Goal: Task Accomplishment & Management: Complete application form

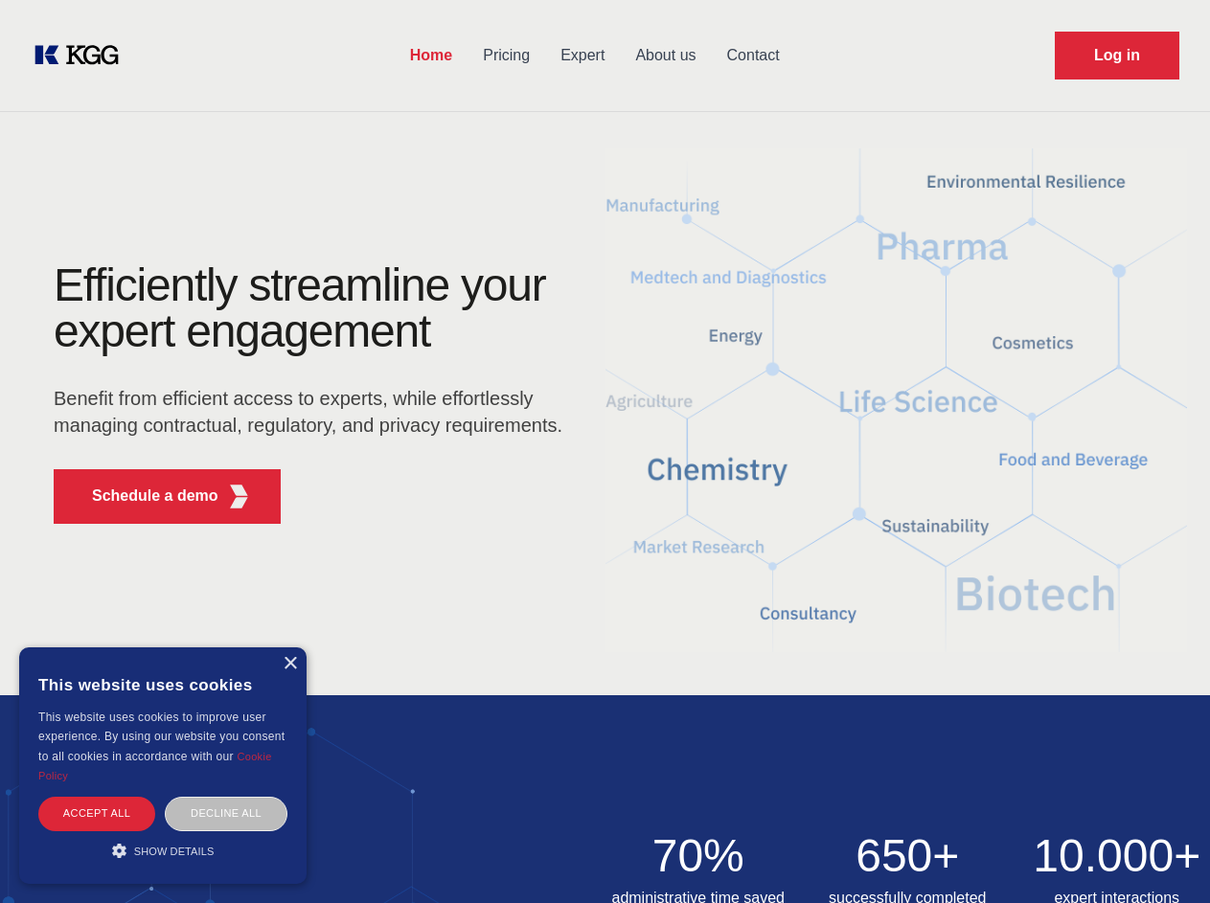
click at [604, 451] on div "Efficiently streamline your expert engagement Benefit from efficient access to …" at bounding box center [314, 400] width 582 height 277
click at [144, 496] on p "Schedule a demo" at bounding box center [155, 496] width 126 height 23
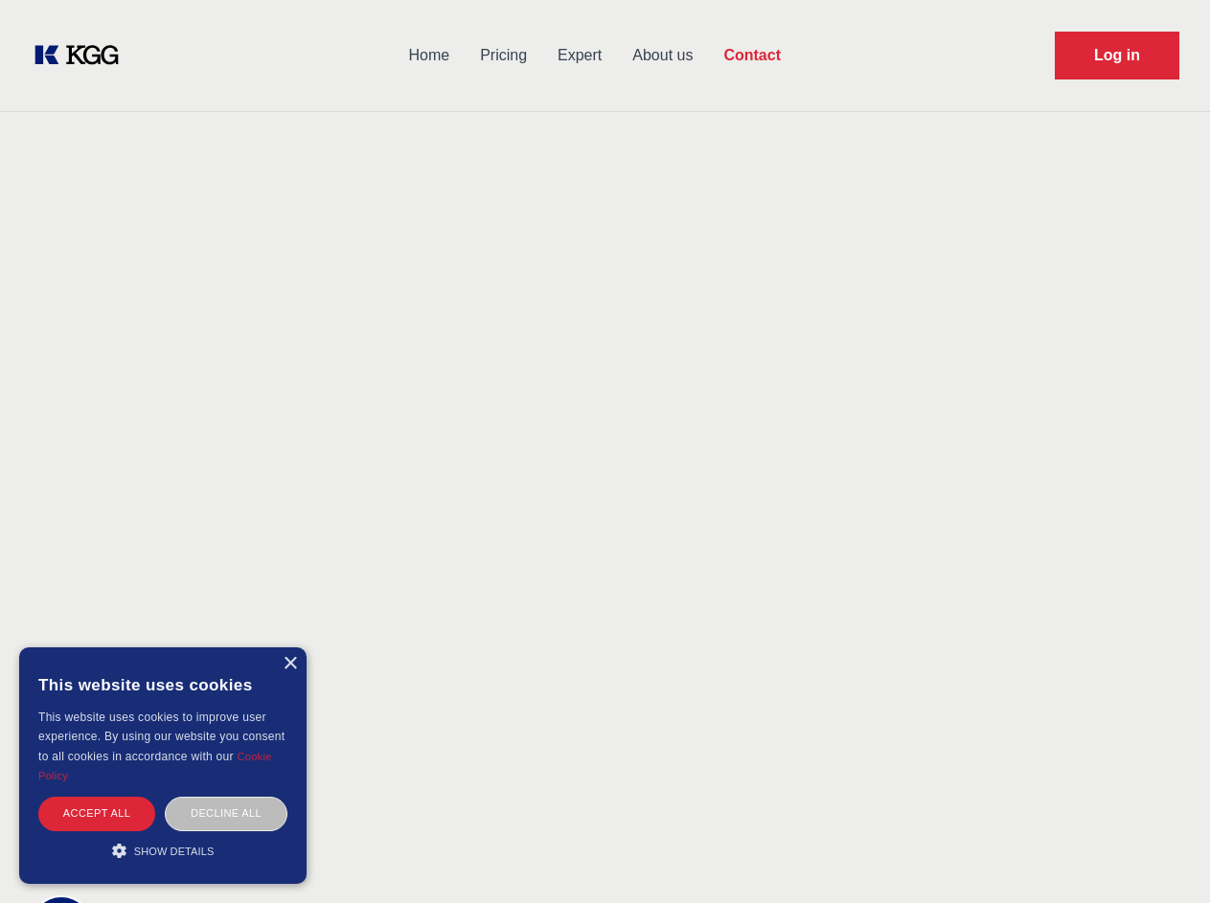
click at [289, 664] on div "× This website uses cookies This website uses cookies to improve user experienc…" at bounding box center [162, 765] width 287 height 237
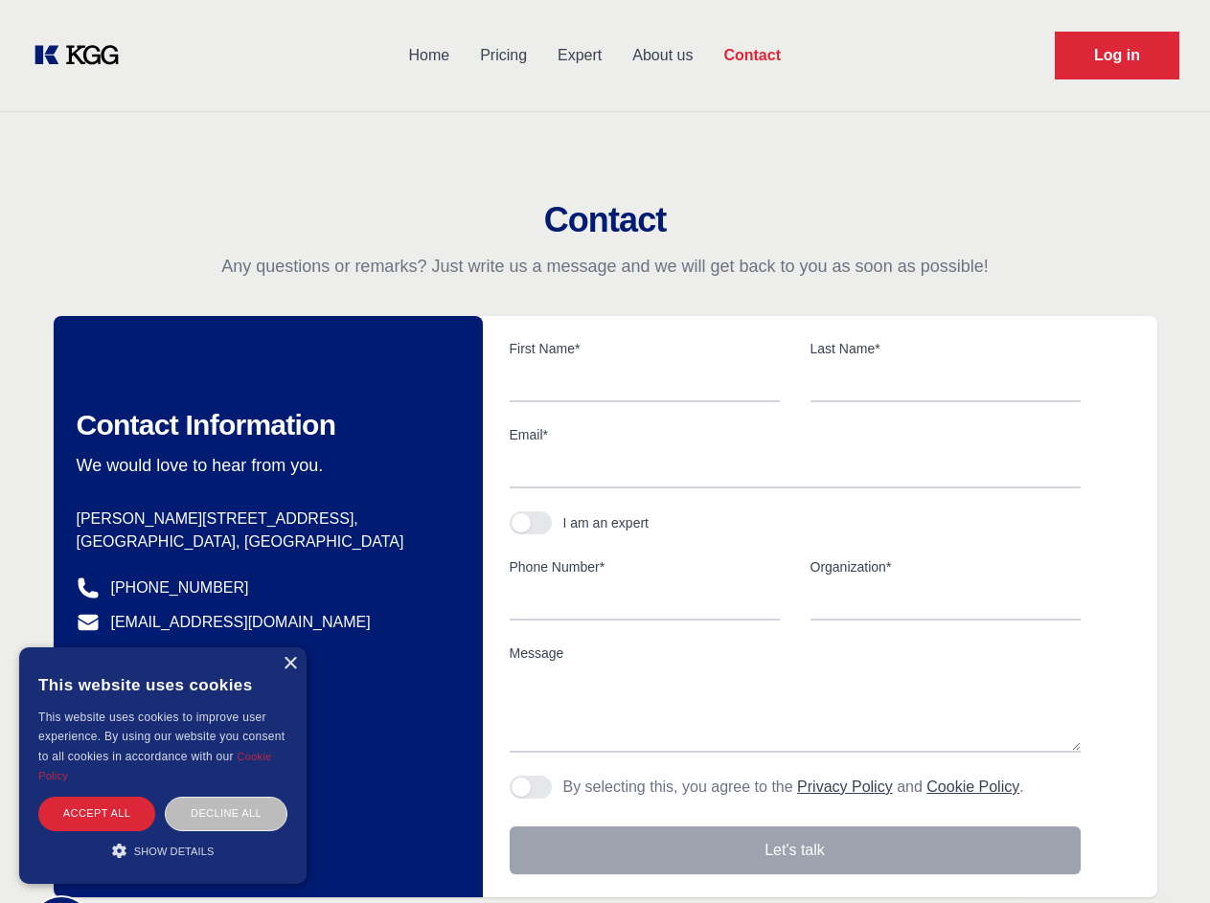
click at [97, 813] on div "Accept all" at bounding box center [96, 814] width 117 height 34
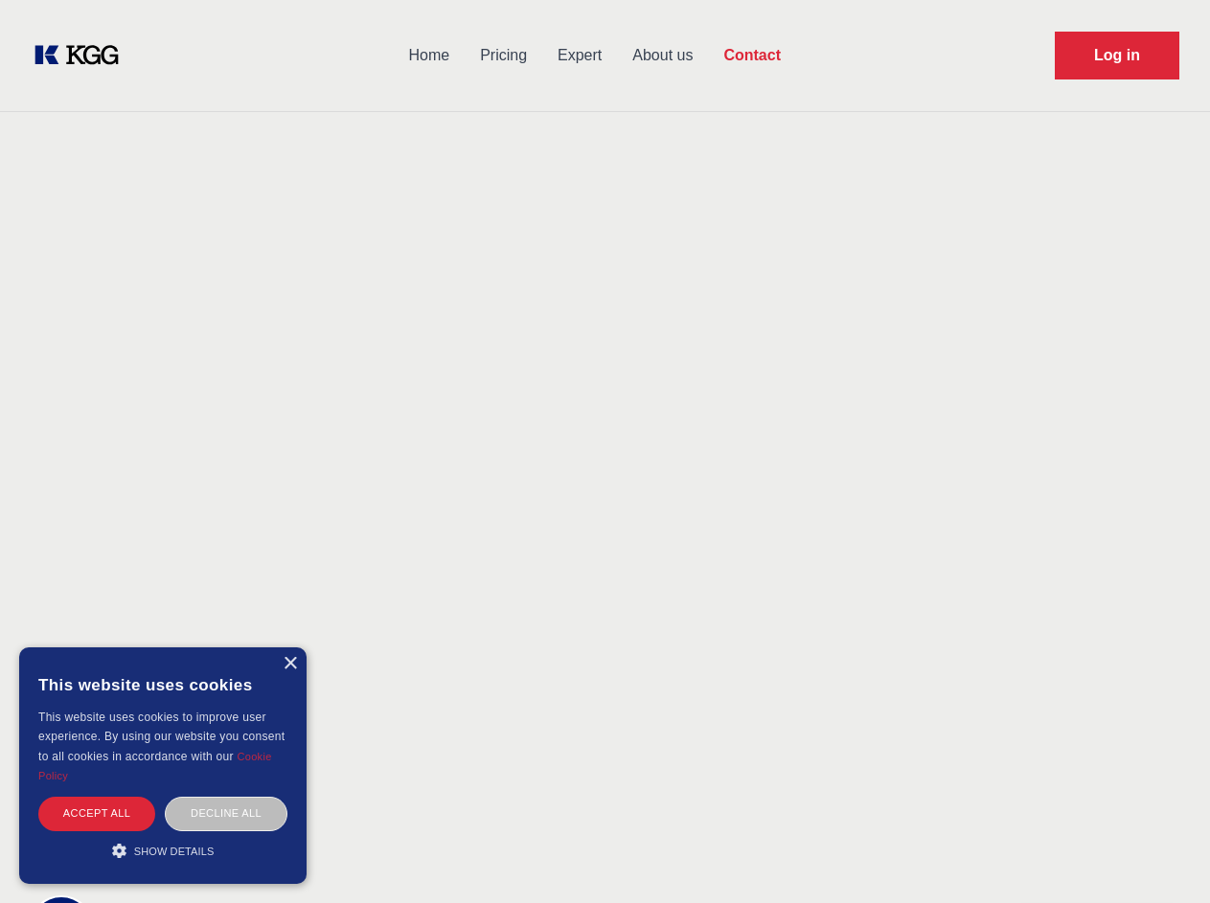
click at [226, 813] on div "Decline all" at bounding box center [226, 814] width 123 height 34
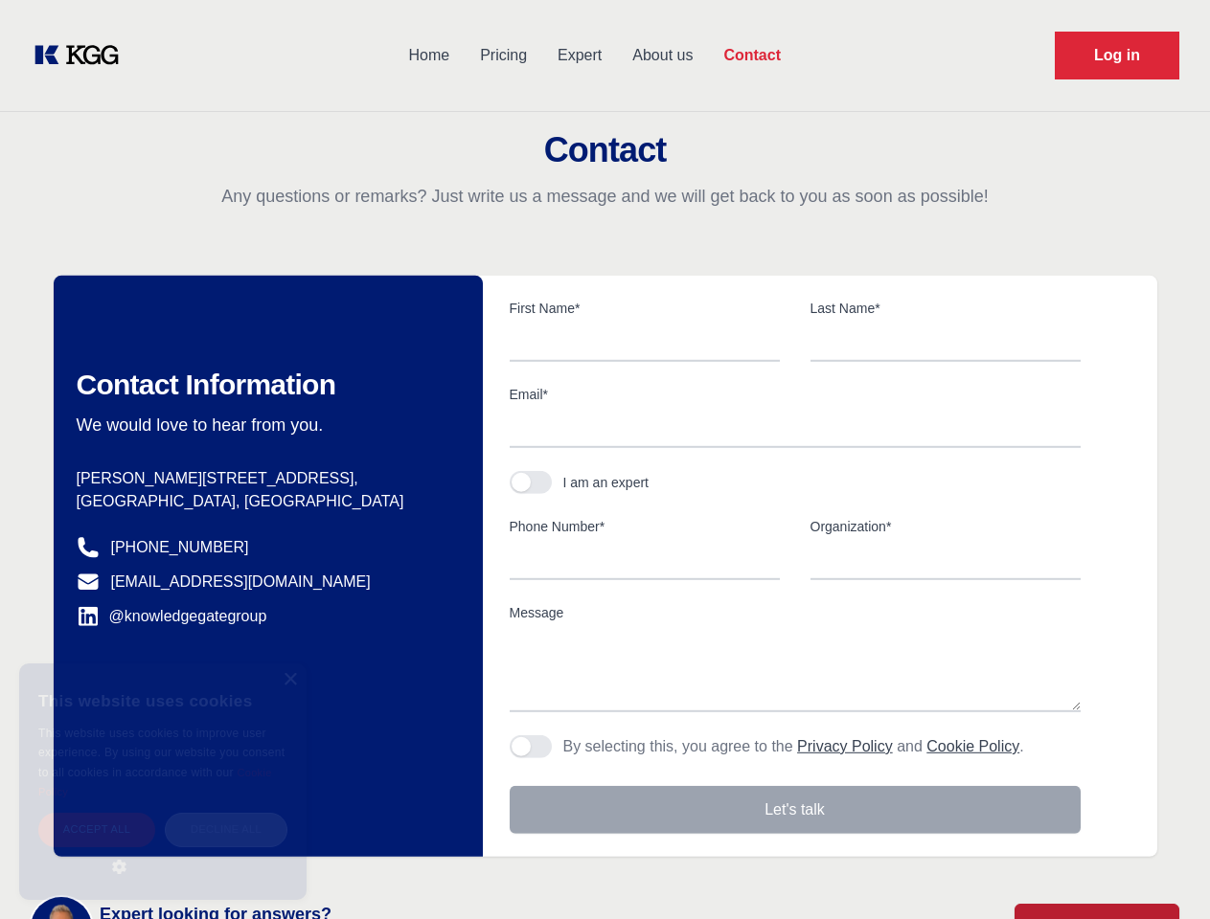
click at [163, 851] on main "Contact Any questions or remarks? Just write us a message and we will get back …" at bounding box center [605, 498] width 1210 height 997
